Goal: Information Seeking & Learning: Learn about a topic

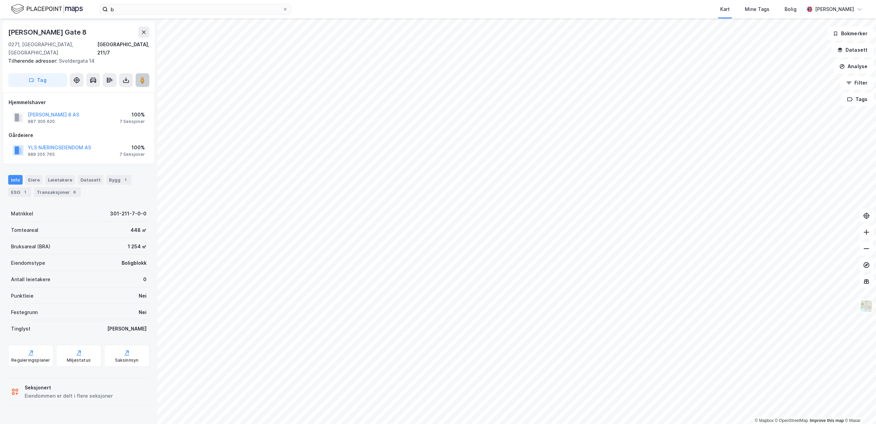
click at [141, 77] on image at bounding box center [142, 80] width 4 height 7
